Goal: Check status: Check status

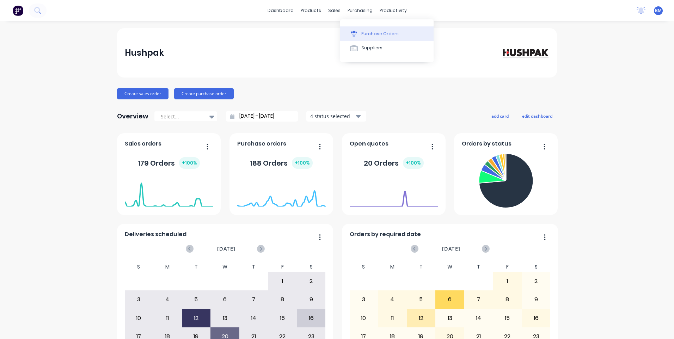
click at [356, 35] on icon at bounding box center [354, 34] width 6 height 6
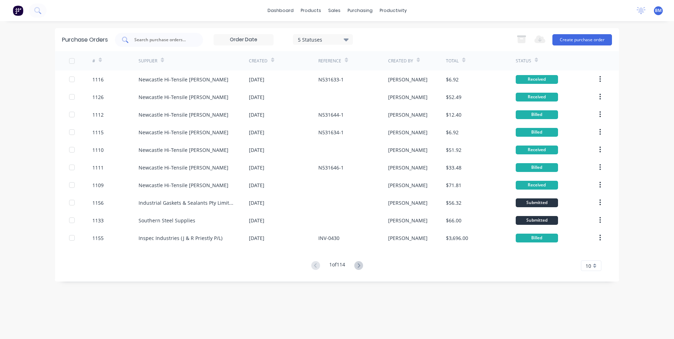
drag, startPoint x: 177, startPoint y: 32, endPoint x: 176, endPoint y: 36, distance: 3.9
click at [176, 33] on div at bounding box center [159, 40] width 88 height 14
click at [177, 37] on input "text" at bounding box center [163, 39] width 59 height 7
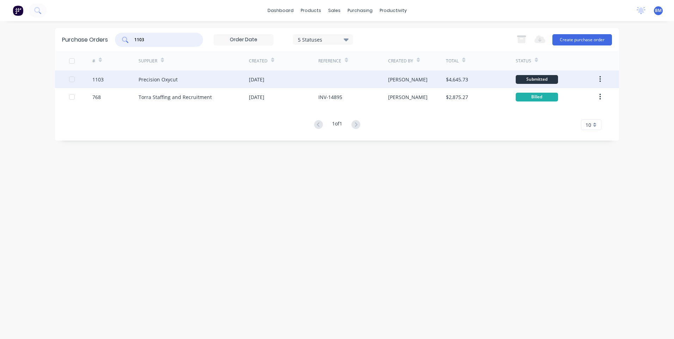
type input "1103"
click at [180, 81] on div "Precision Oxycut" at bounding box center [194, 80] width 110 height 18
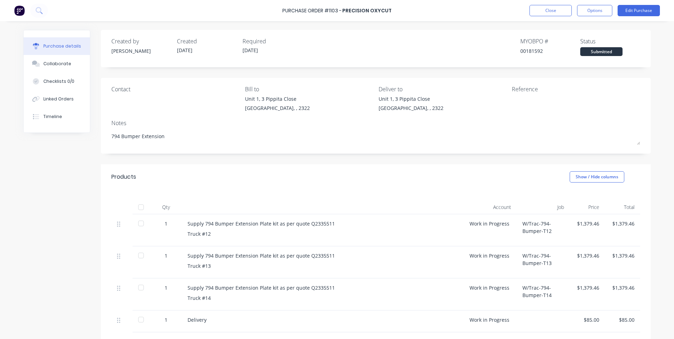
scroll to position [35, 0]
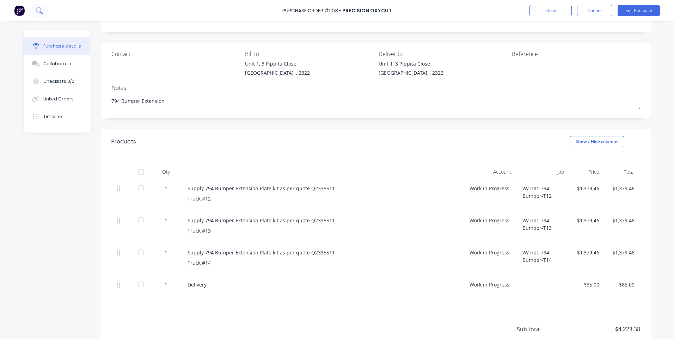
click at [42, 14] on icon at bounding box center [41, 13] width 2 height 2
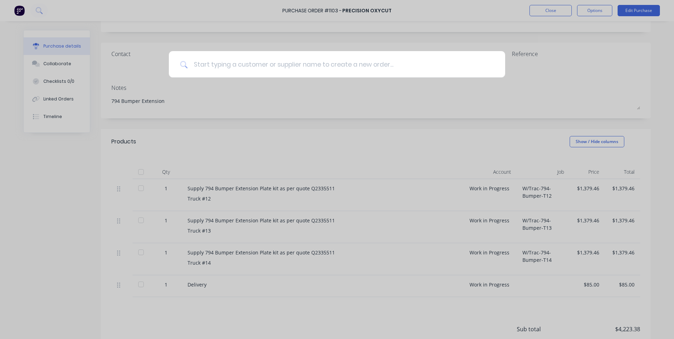
click at [230, 66] on input at bounding box center [341, 64] width 306 height 26
type textarea "x"
type input "1"
type textarea "x"
type input "11"
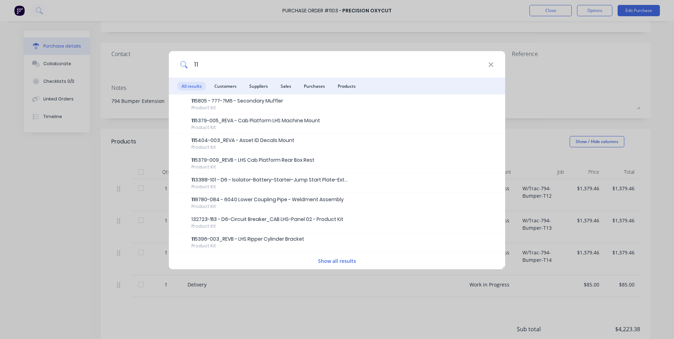
type textarea "x"
type input "112"
type textarea "x"
type input "1122"
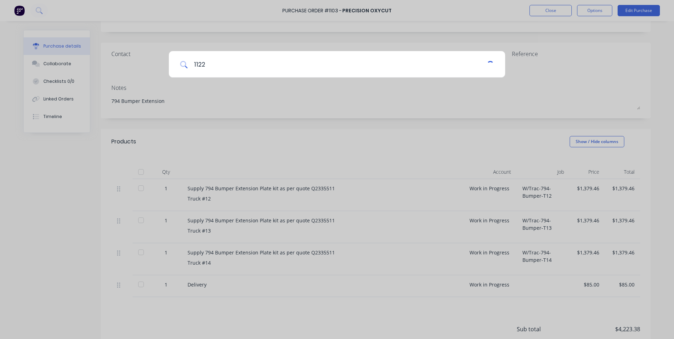
type textarea "x"
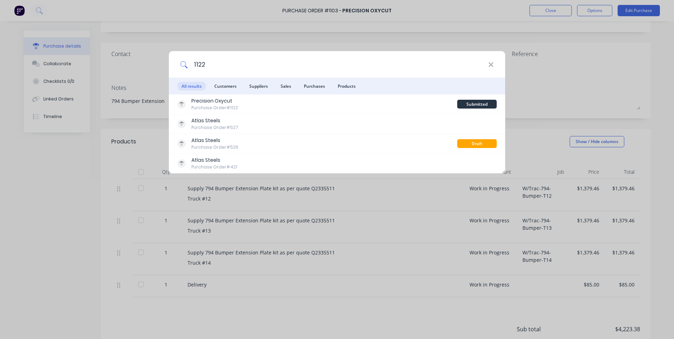
click at [487, 65] on input "1122" at bounding box center [338, 64] width 301 height 26
type input "1122"
click at [490, 62] on icon at bounding box center [492, 65] width 6 height 8
type textarea "x"
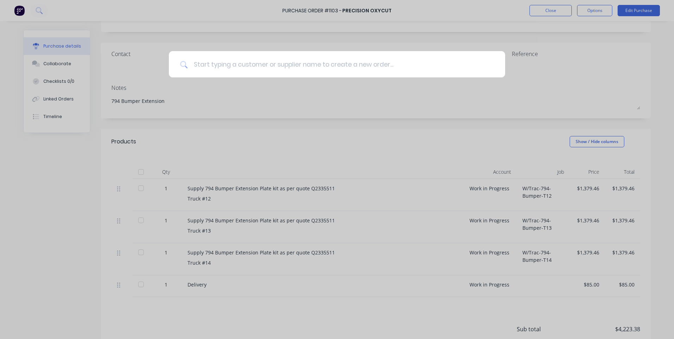
click at [332, 65] on input at bounding box center [341, 64] width 306 height 26
type textarea "x"
type input "1"
type textarea "x"
type input "10"
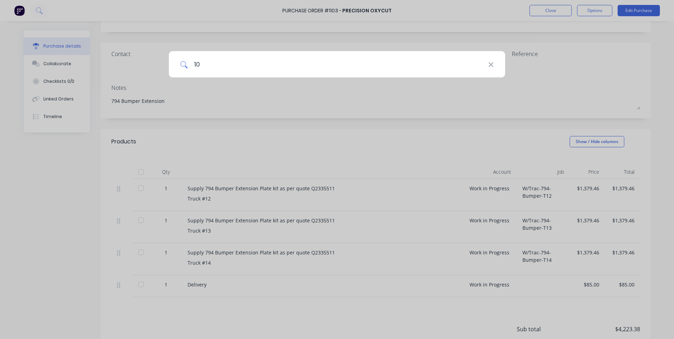
type textarea "x"
type input "108"
type textarea "x"
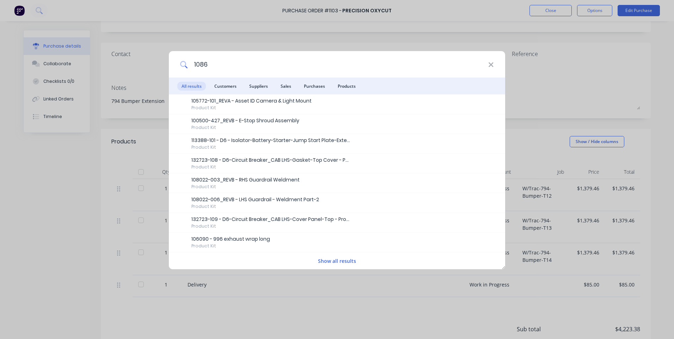
type input "1086"
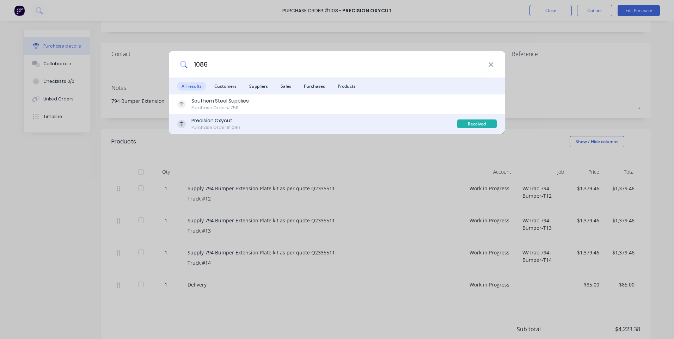
click at [242, 121] on div "Precision Oxycut Purchase Order #1086" at bounding box center [317, 124] width 280 height 14
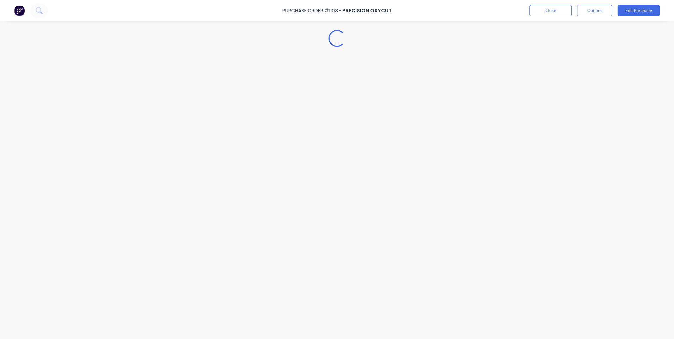
type textarea "x"
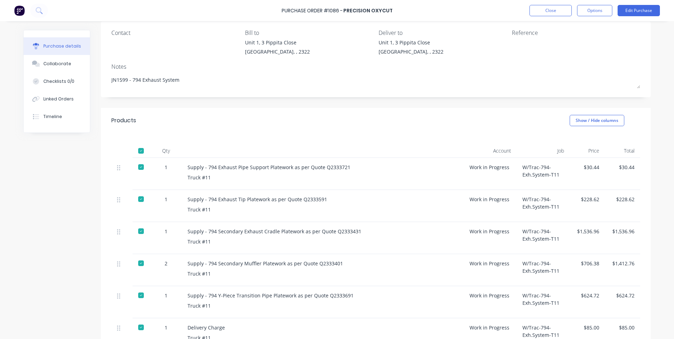
scroll to position [106, 0]
